Goal: Information Seeking & Learning: Learn about a topic

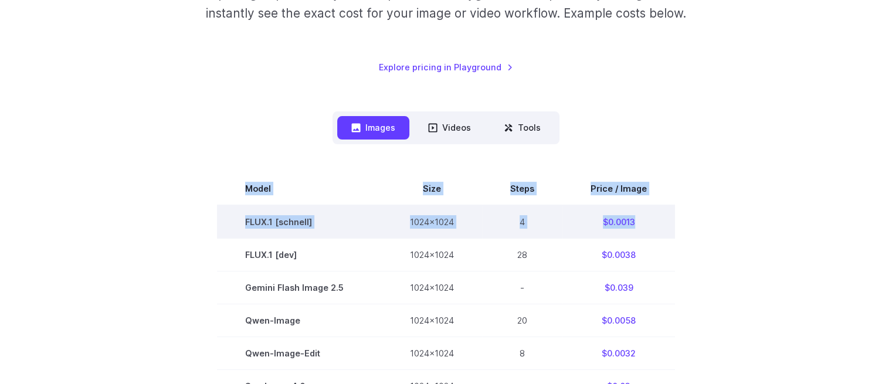
drag, startPoint x: 0, startPoint y: 0, endPoint x: 651, endPoint y: 222, distance: 687.6
click at [651, 222] on td "$0.0013" at bounding box center [618, 221] width 113 height 33
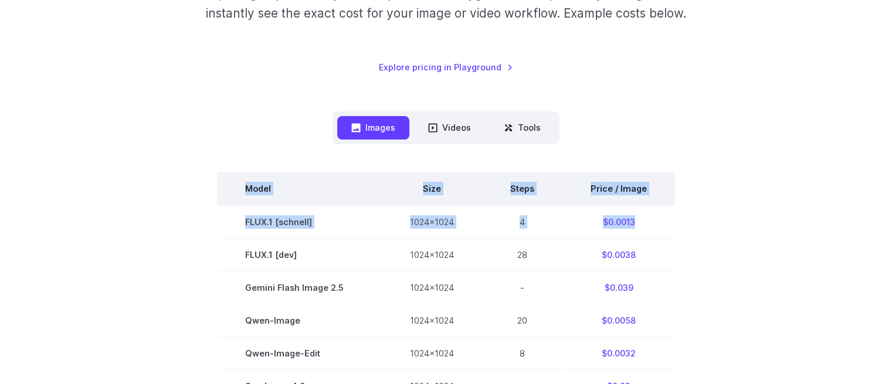
drag, startPoint x: 651, startPoint y: 222, endPoint x: 239, endPoint y: 185, distance: 413.8
copy tbody "Model Size Steps Price / Image FLUX.1 [[PERSON_NAME]] 1024x1024 4 $0.0013"
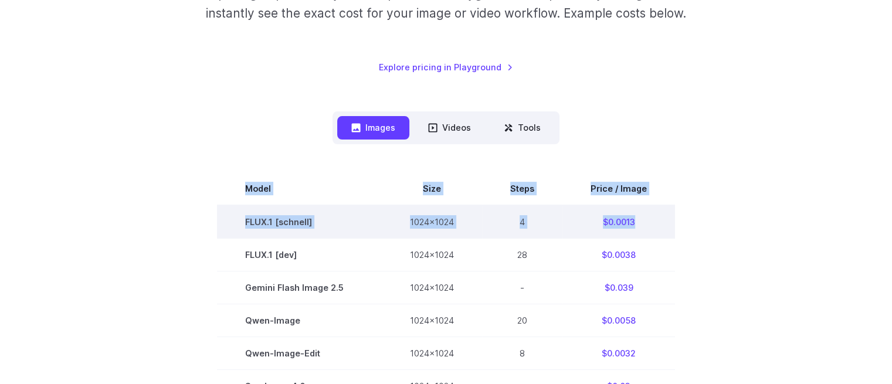
drag, startPoint x: 227, startPoint y: 182, endPoint x: 640, endPoint y: 213, distance: 414.5
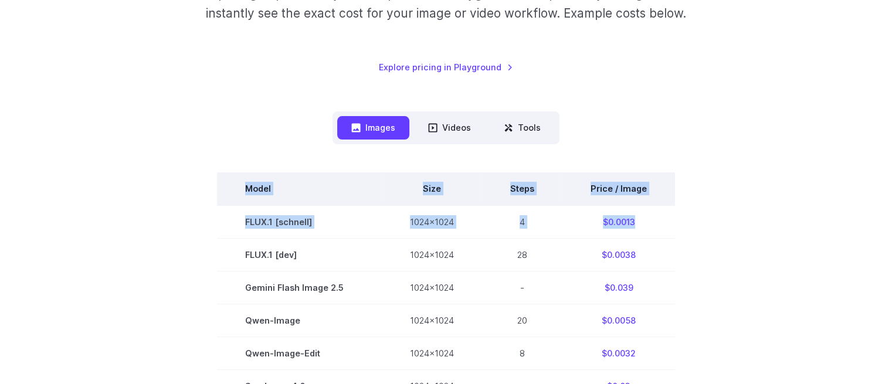
drag, startPoint x: 648, startPoint y: 216, endPoint x: 243, endPoint y: 188, distance: 406.1
copy tbody "Model Size Steps Price / Image FLUX.1 [[PERSON_NAME]] 1024x1024 4 $0.0013"
